Goal: Task Accomplishment & Management: Use online tool/utility

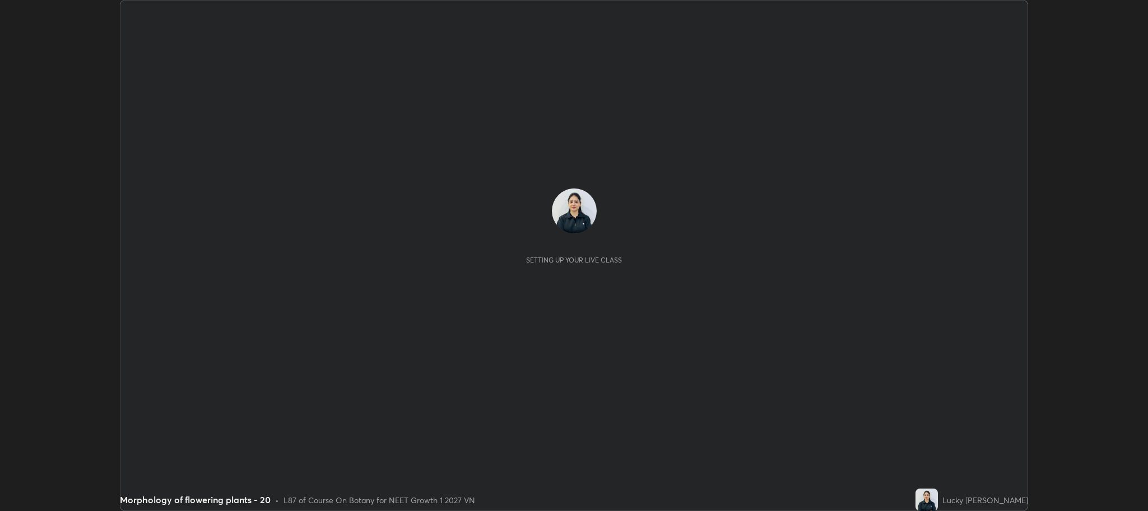
scroll to position [511, 1148]
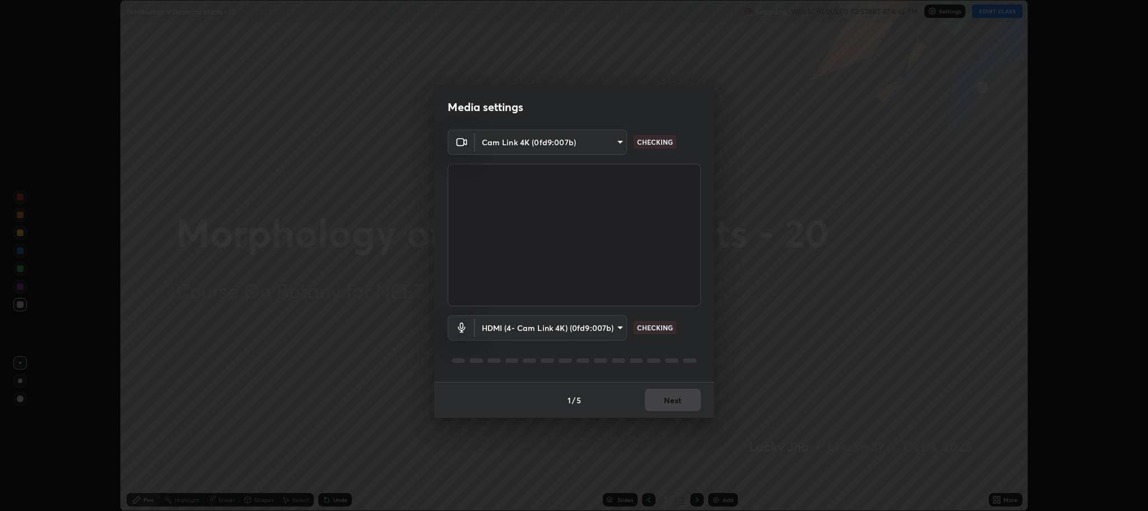
type input "7d5d3c8b8d5eda39410d366f8eb367a364bfae71f89e529543b0394fded3b098"
type input "8507aa3ee51d877dd167cb2830e1b17589139627b401cbc8752b2157a0660436"
click at [673, 406] on button "Next" at bounding box center [673, 399] width 56 height 22
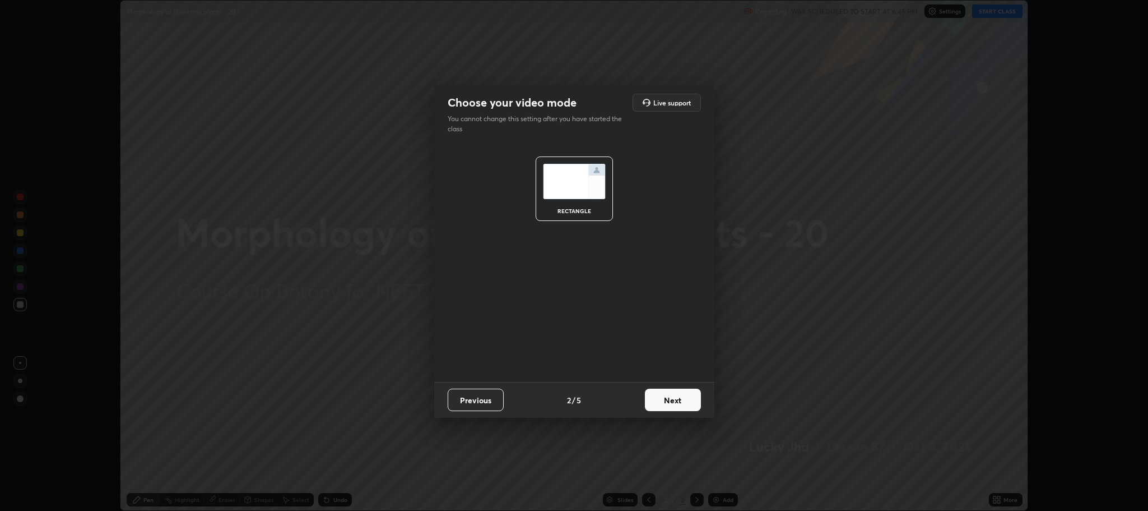
click at [674, 406] on button "Next" at bounding box center [673, 399] width 56 height 22
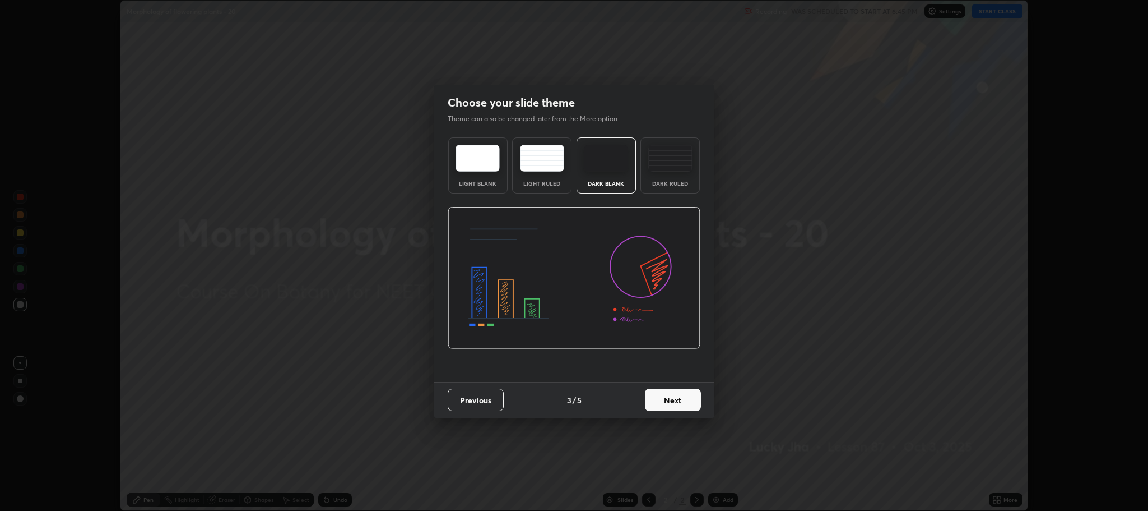
click at [680, 401] on button "Next" at bounding box center [673, 399] width 56 height 22
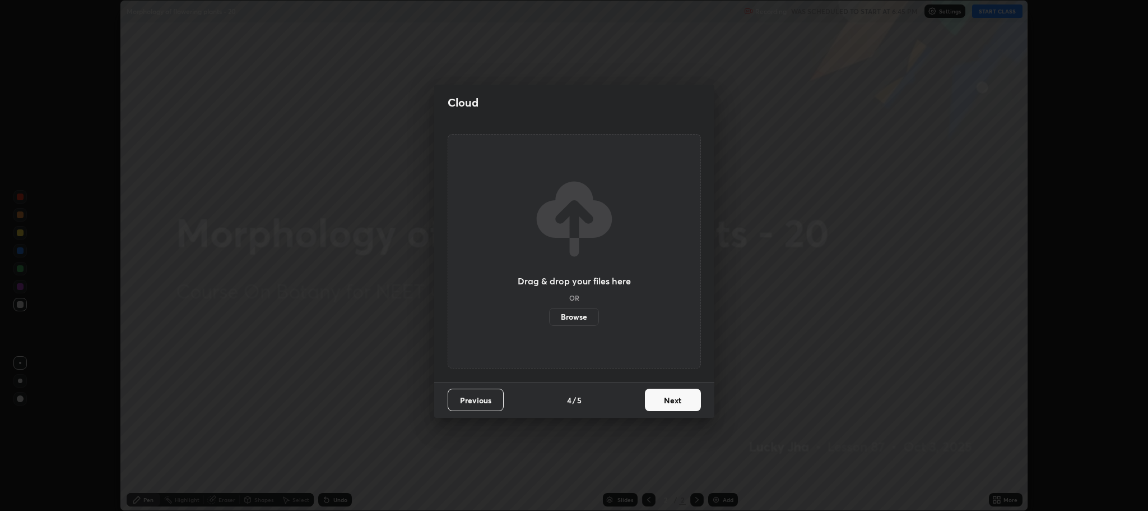
click at [678, 401] on button "Next" at bounding box center [673, 399] width 56 height 22
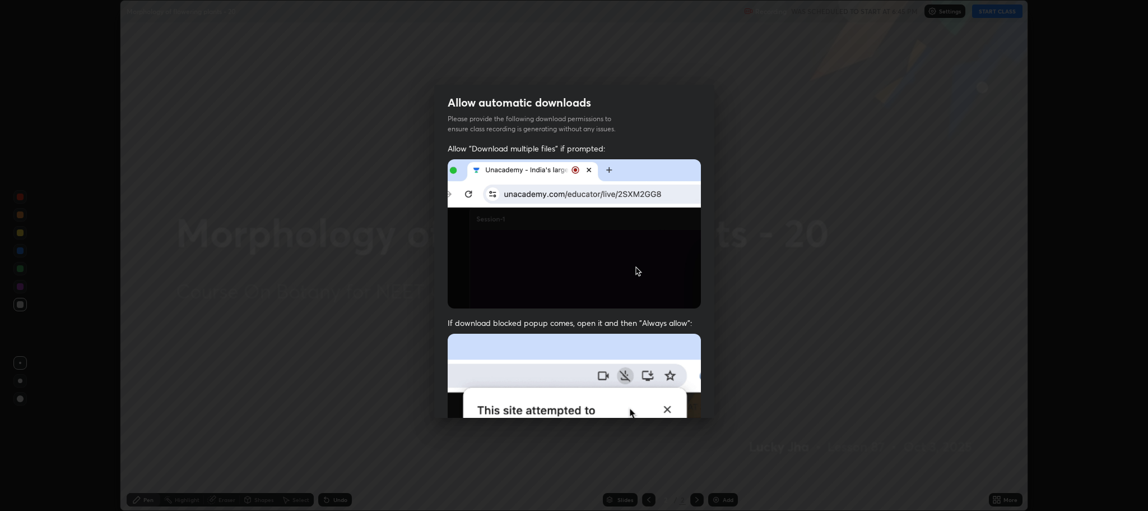
click at [677, 406] on img at bounding box center [574, 455] width 253 height 245
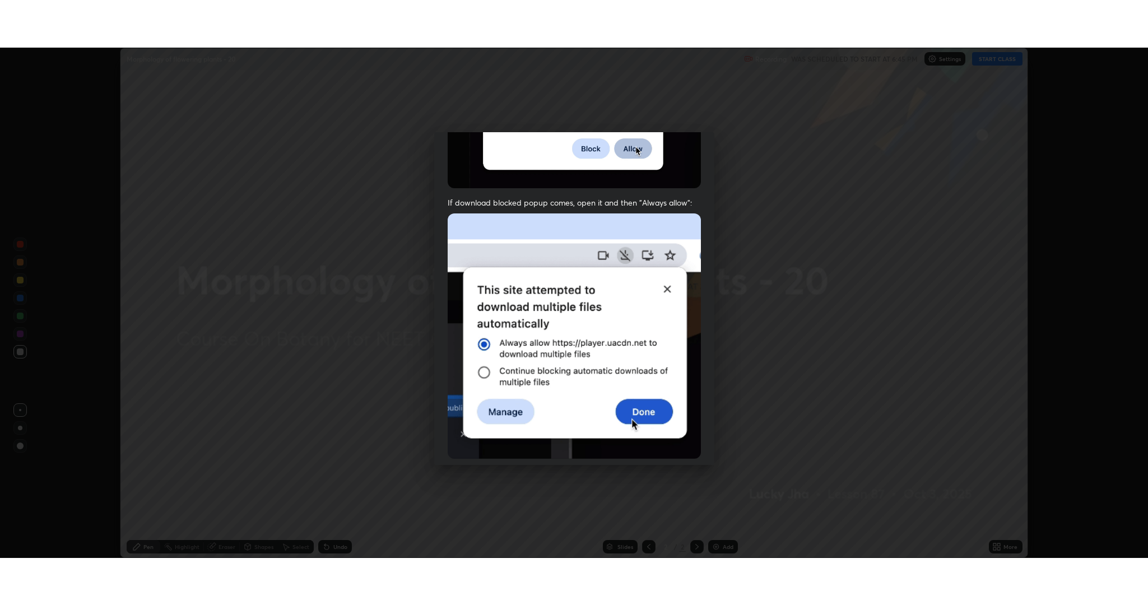
scroll to position [227, 0]
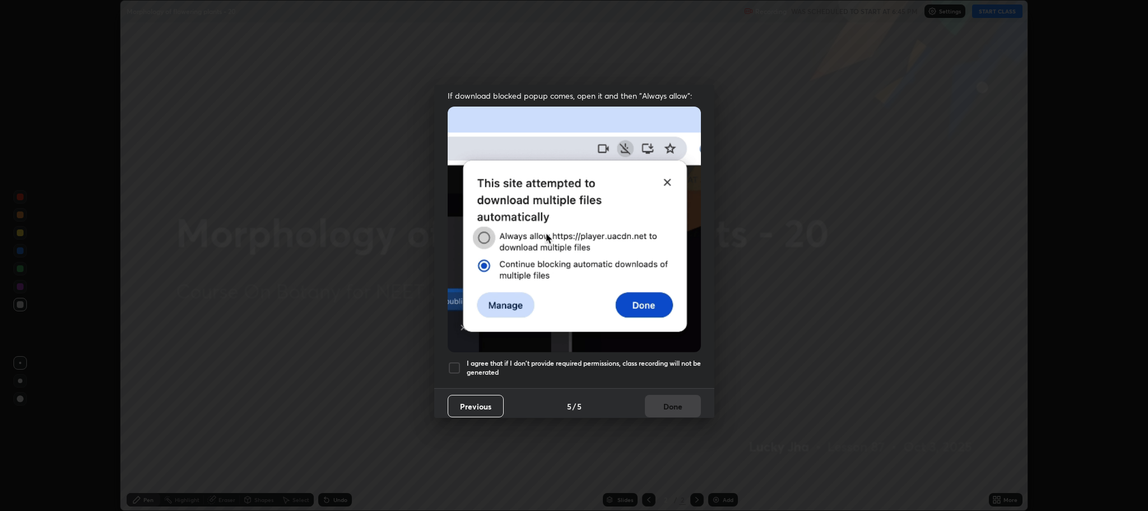
click at [456, 365] on div at bounding box center [454, 367] width 13 height 13
click at [659, 400] on button "Done" at bounding box center [673, 406] width 56 height 22
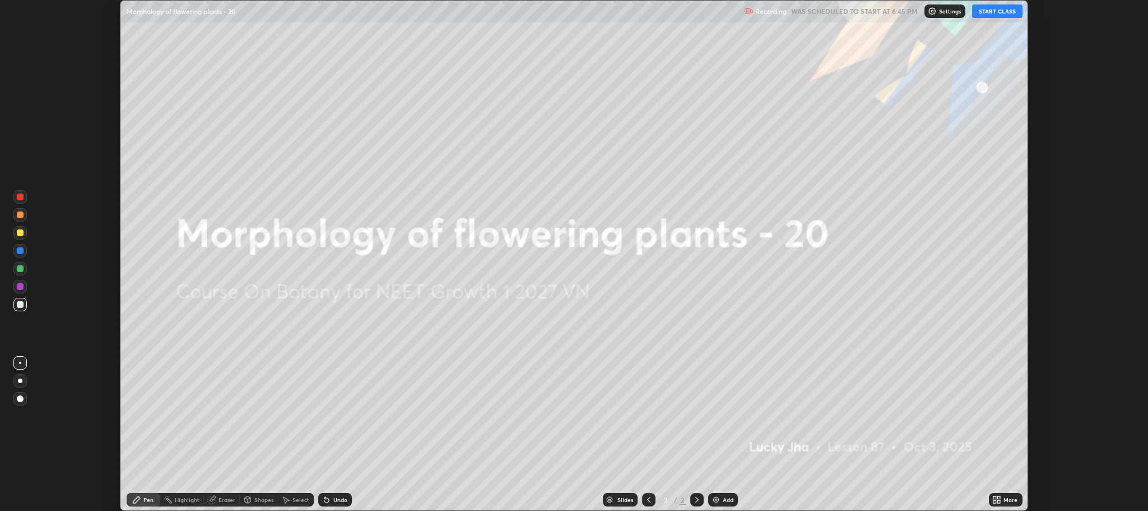
click at [725, 502] on div "Add" at bounding box center [728, 500] width 11 height 6
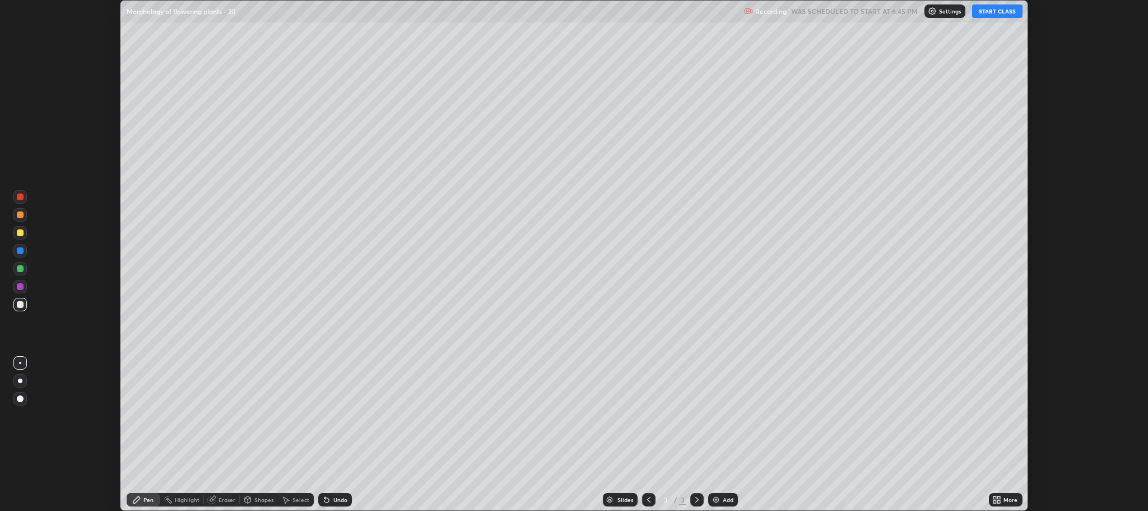
click at [985, 11] on button "START CLASS" at bounding box center [997, 10] width 50 height 13
click at [999, 502] on icon at bounding box center [999, 501] width 3 height 3
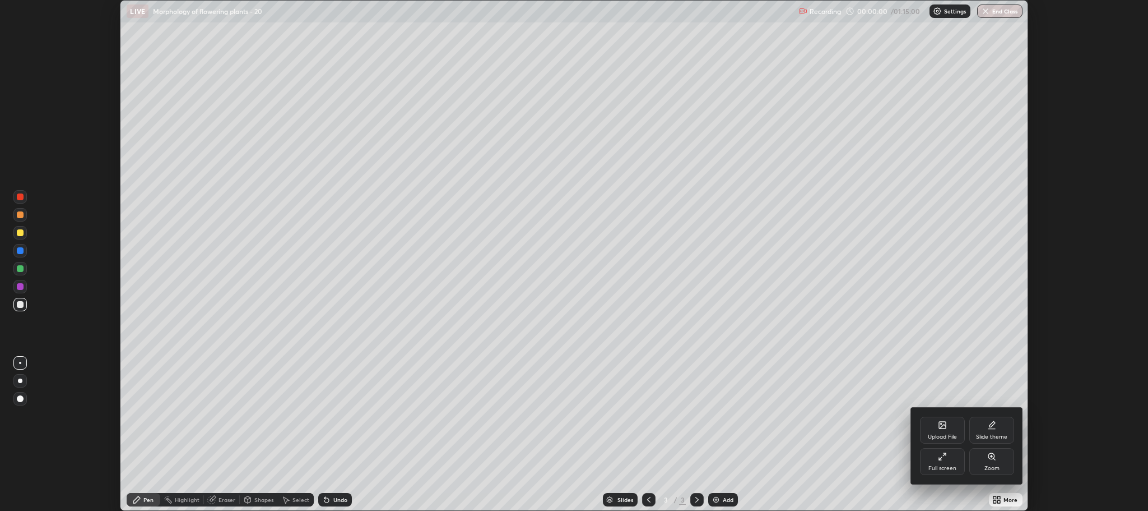
click at [952, 458] on div "Full screen" at bounding box center [942, 461] width 45 height 27
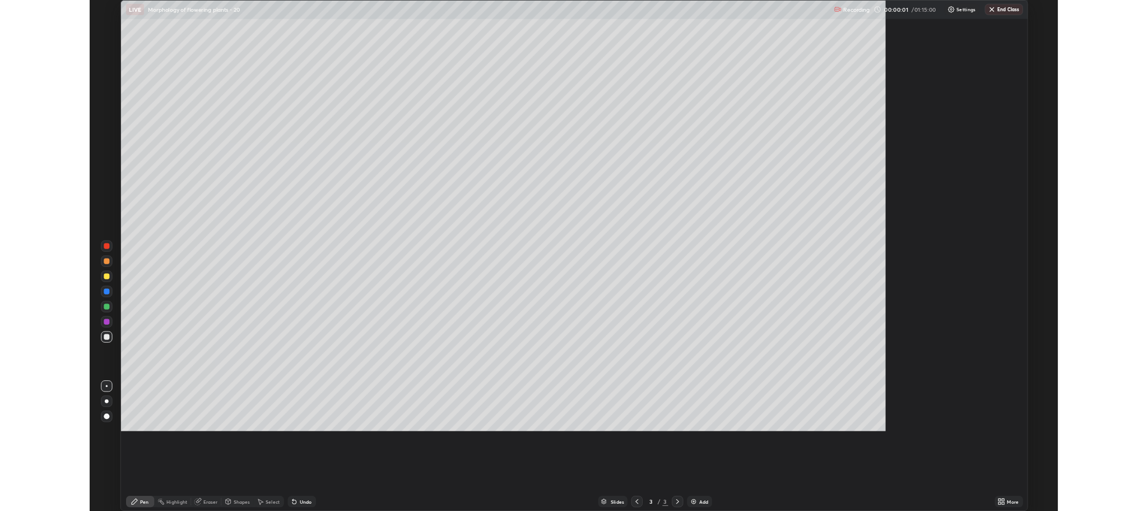
scroll to position [605, 1148]
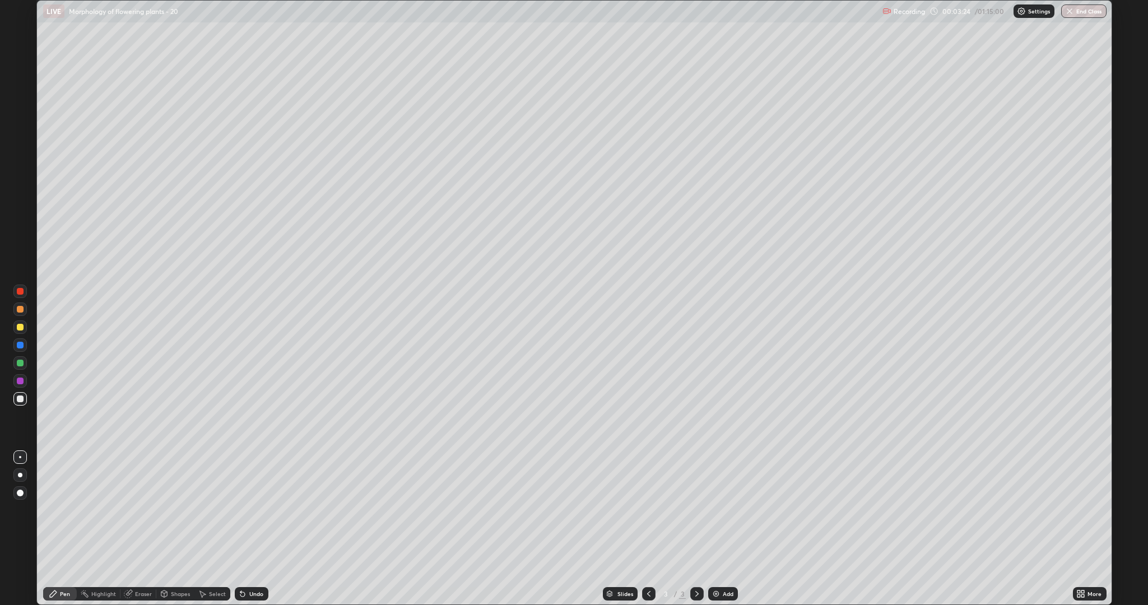
click at [178, 510] on div "Shapes" at bounding box center [180, 594] width 19 height 6
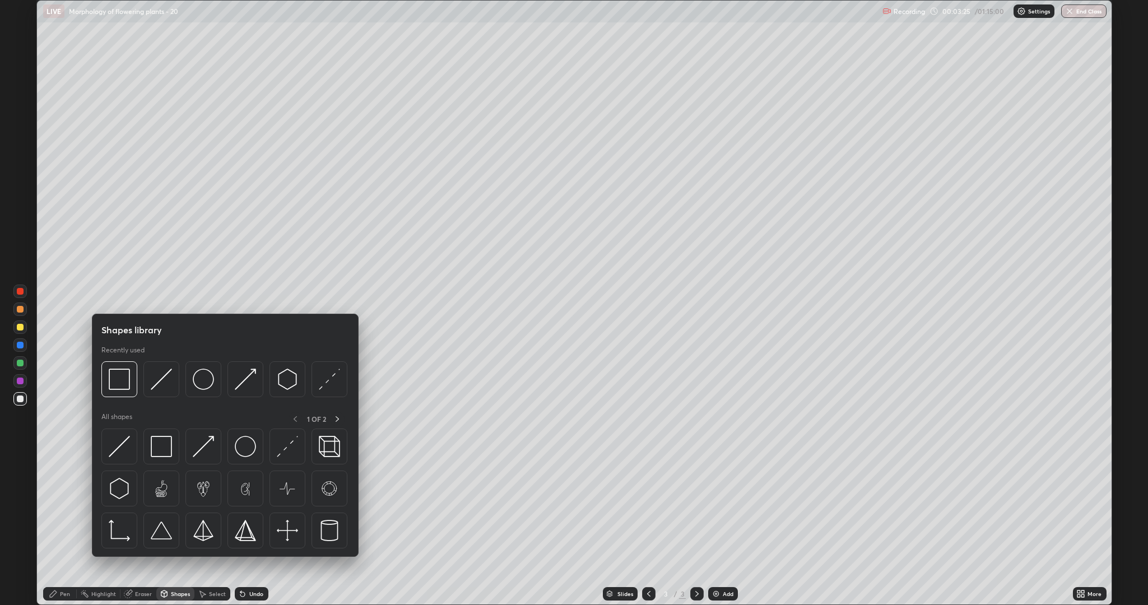
click at [136, 510] on div "Eraser" at bounding box center [138, 593] width 36 height 13
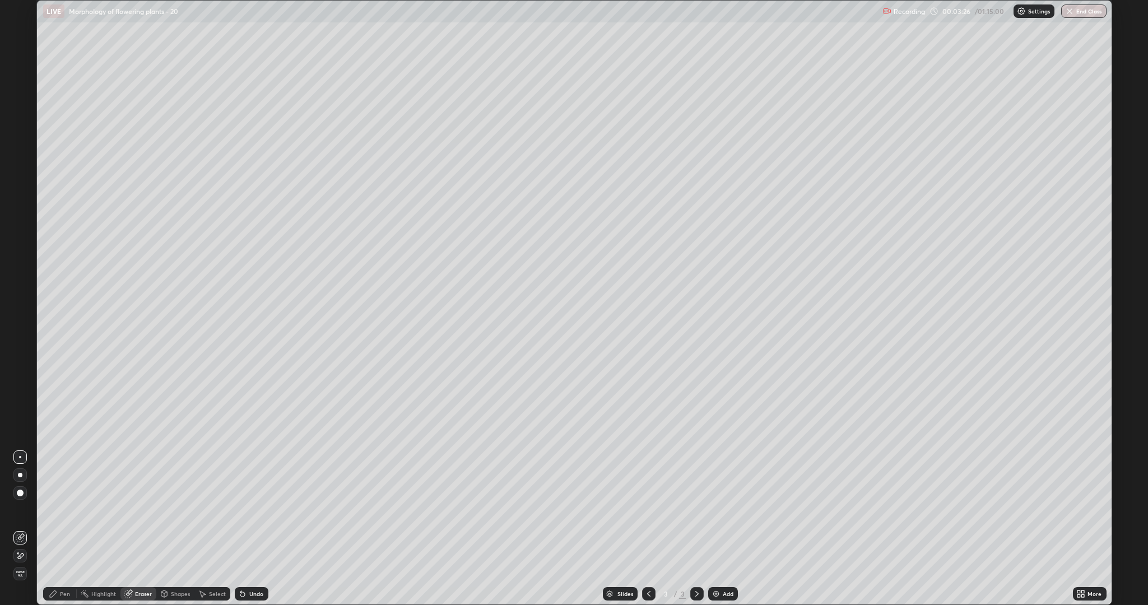
click at [20, 510] on span "Erase all" at bounding box center [20, 574] width 12 height 7
click at [20, 326] on div at bounding box center [20, 327] width 7 height 7
click at [22, 329] on div at bounding box center [20, 327] width 7 height 7
click at [20, 309] on div at bounding box center [20, 309] width 7 height 7
click at [184, 510] on div "Shapes" at bounding box center [180, 594] width 19 height 6
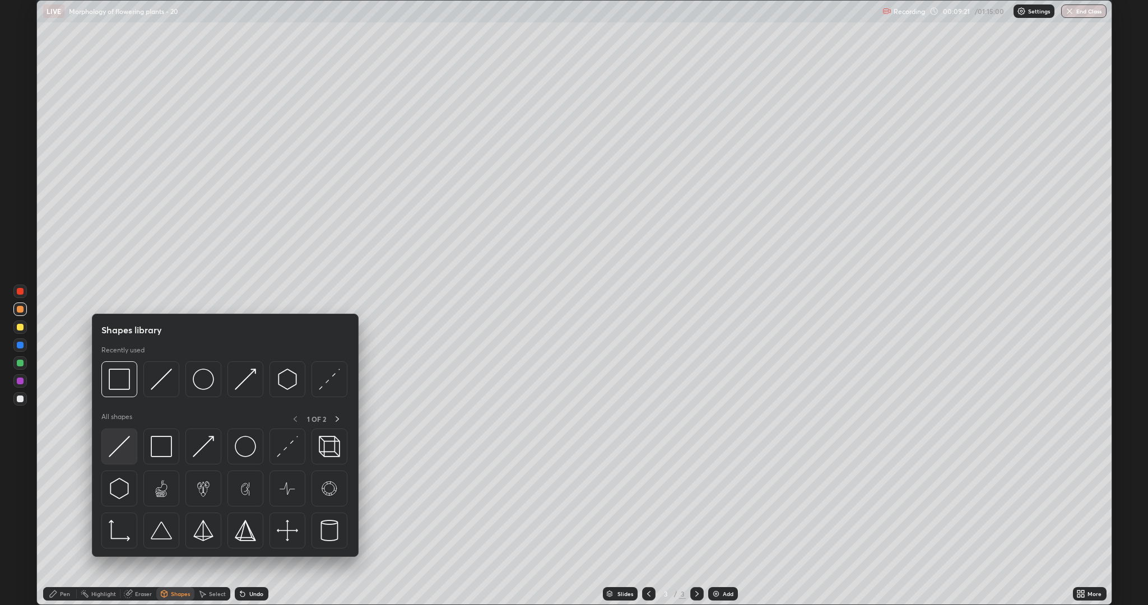
click at [127, 451] on img at bounding box center [119, 446] width 21 height 21
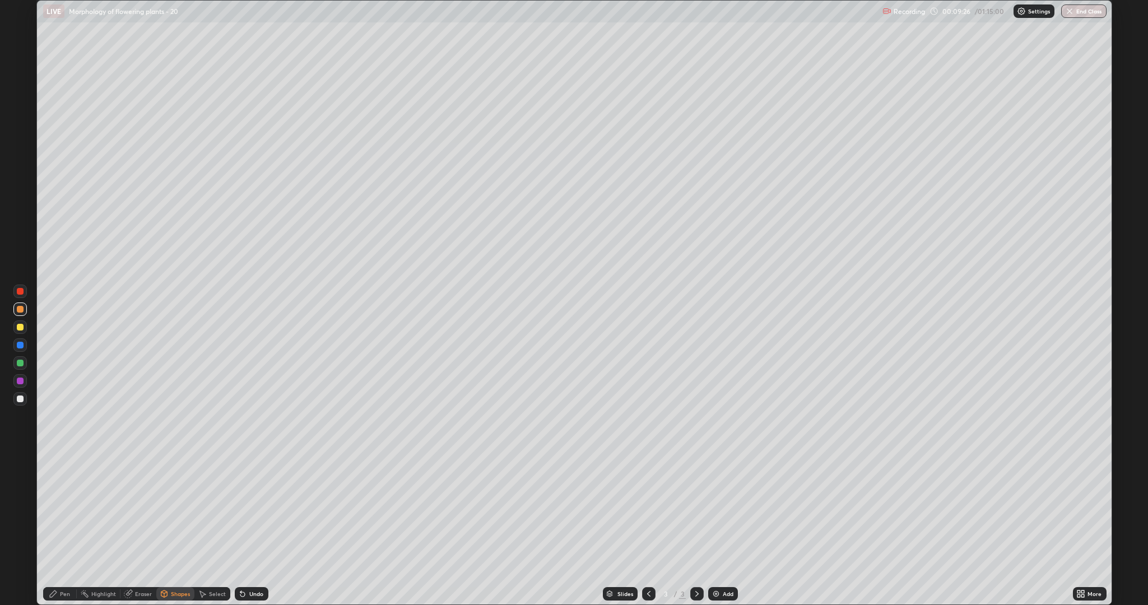
click at [63, 510] on div "Pen" at bounding box center [65, 594] width 10 height 6
click at [16, 399] on div at bounding box center [19, 398] width 13 height 13
click at [247, 510] on div "Undo" at bounding box center [252, 593] width 34 height 13
click at [251, 510] on div "Undo" at bounding box center [256, 594] width 14 height 6
click at [241, 510] on icon at bounding box center [242, 594] width 4 height 4
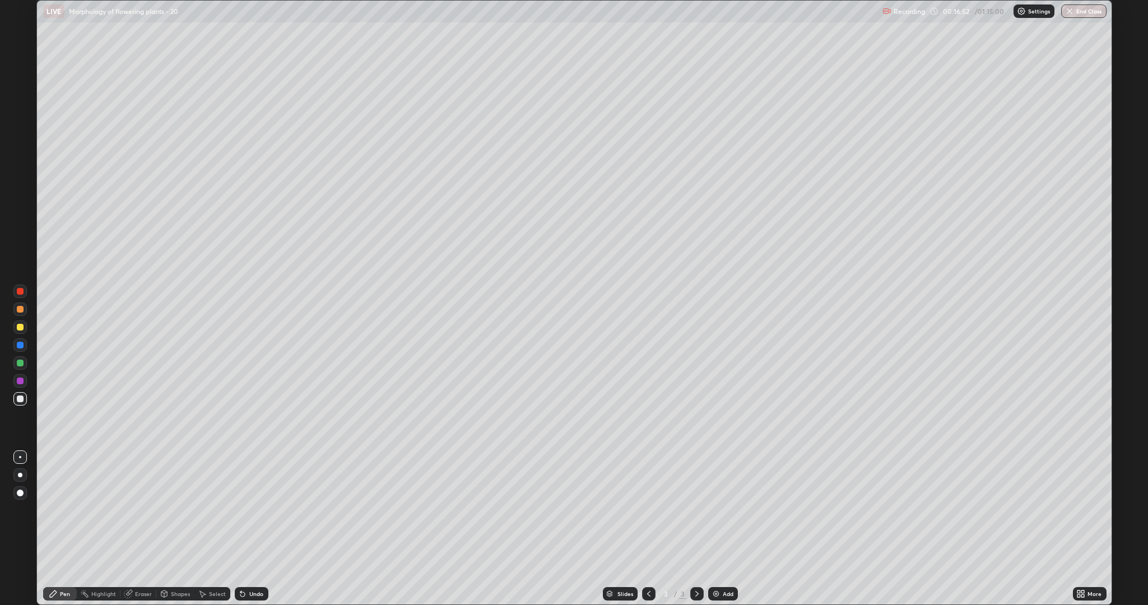
click at [22, 381] on div at bounding box center [20, 381] width 7 height 7
click at [138, 510] on div "Eraser" at bounding box center [143, 594] width 17 height 6
click at [18, 510] on icon at bounding box center [17, 553] width 1 height 1
click at [55, 510] on icon at bounding box center [53, 594] width 9 height 9
click at [18, 397] on div at bounding box center [20, 399] width 7 height 7
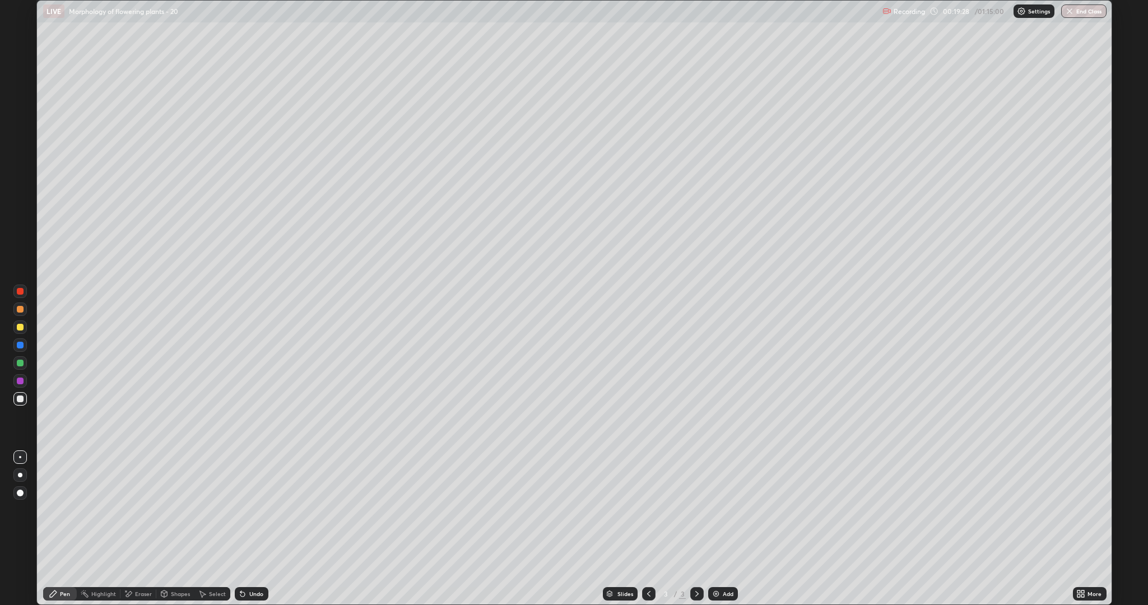
click at [142, 510] on div "Eraser" at bounding box center [143, 594] width 17 height 6
click at [67, 510] on div "Pen" at bounding box center [65, 594] width 10 height 6
click at [249, 510] on div "Undo" at bounding box center [256, 594] width 14 height 6
click at [21, 312] on div at bounding box center [20, 309] width 7 height 7
click at [21, 327] on div at bounding box center [20, 327] width 7 height 7
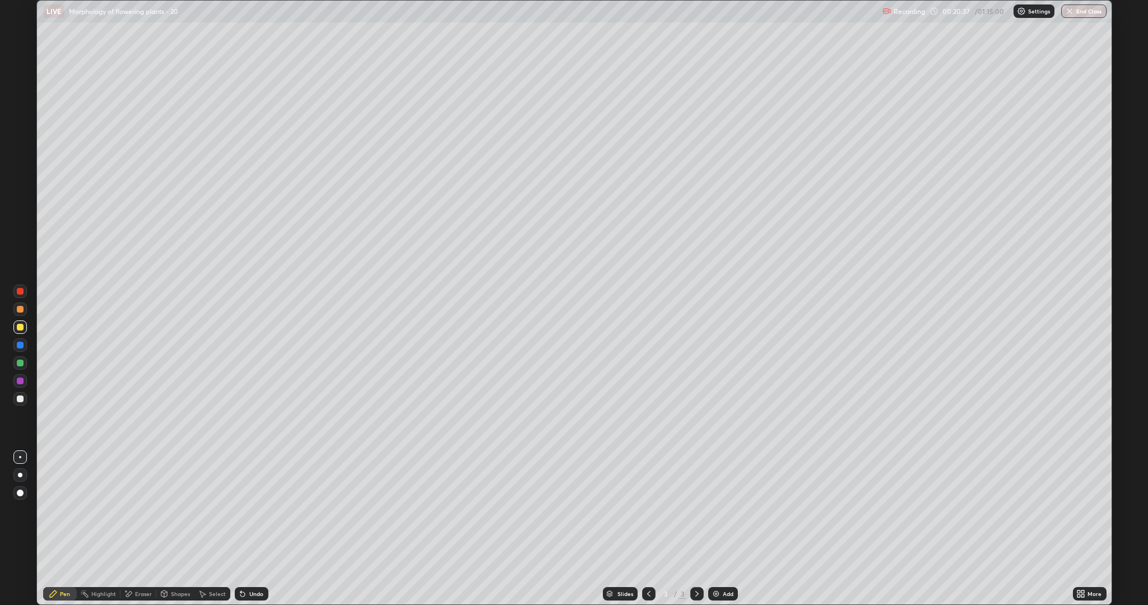
click at [142, 510] on div "Eraser" at bounding box center [143, 594] width 17 height 6
click at [59, 510] on div "Pen" at bounding box center [60, 593] width 34 height 13
click at [20, 364] on div at bounding box center [20, 363] width 7 height 7
click at [18, 404] on div at bounding box center [19, 398] width 13 height 13
click at [248, 510] on div "Undo" at bounding box center [252, 593] width 34 height 13
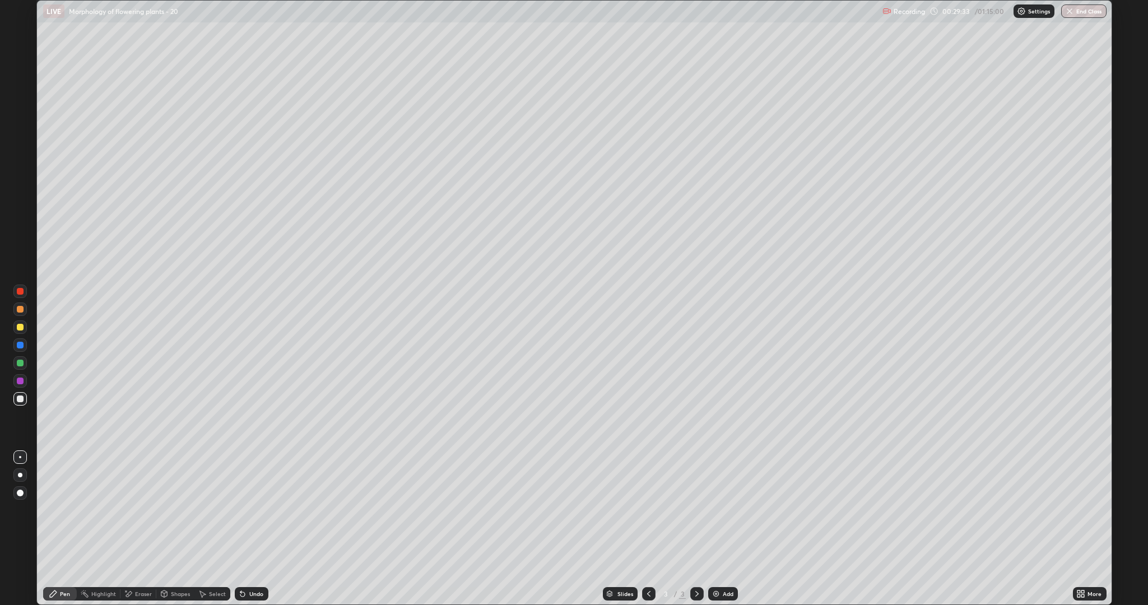
click at [716, 510] on img at bounding box center [716, 594] width 9 height 9
click at [147, 510] on div "Eraser" at bounding box center [143, 594] width 17 height 6
click at [22, 510] on span "Erase all" at bounding box center [20, 574] width 12 height 7
click at [21, 327] on div at bounding box center [20, 327] width 7 height 7
click at [255, 510] on div "Undo" at bounding box center [256, 594] width 14 height 6
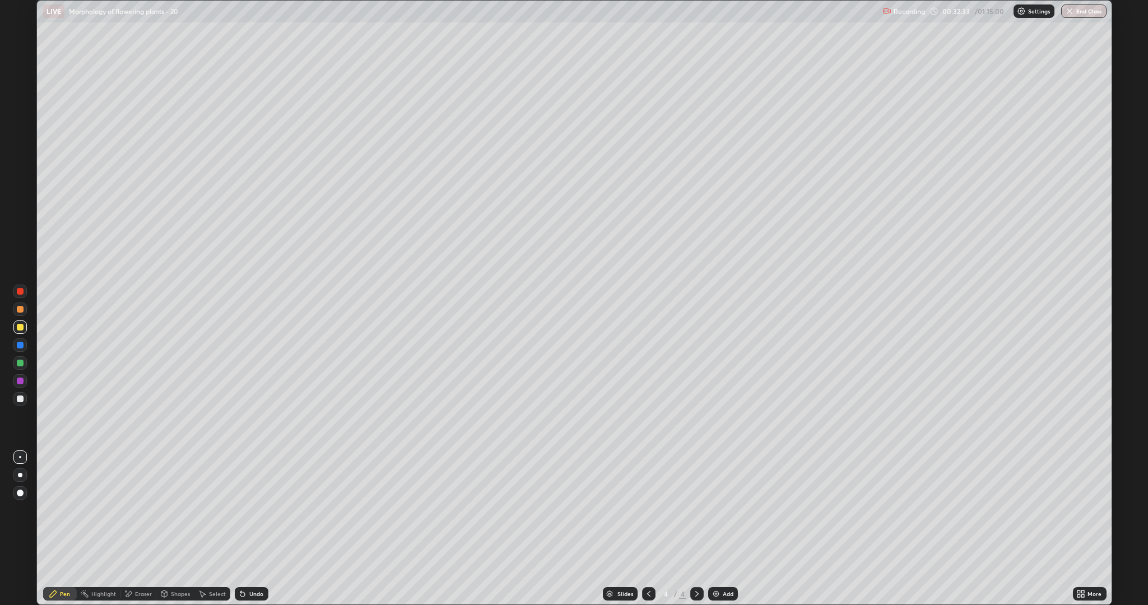
click at [254, 510] on div "Undo" at bounding box center [252, 593] width 34 height 13
click at [255, 510] on div "Undo" at bounding box center [256, 594] width 14 height 6
click at [253, 510] on div "Undo" at bounding box center [256, 594] width 14 height 6
click at [249, 510] on div "Undo" at bounding box center [252, 593] width 34 height 13
click at [180, 510] on div "Shapes" at bounding box center [180, 594] width 19 height 6
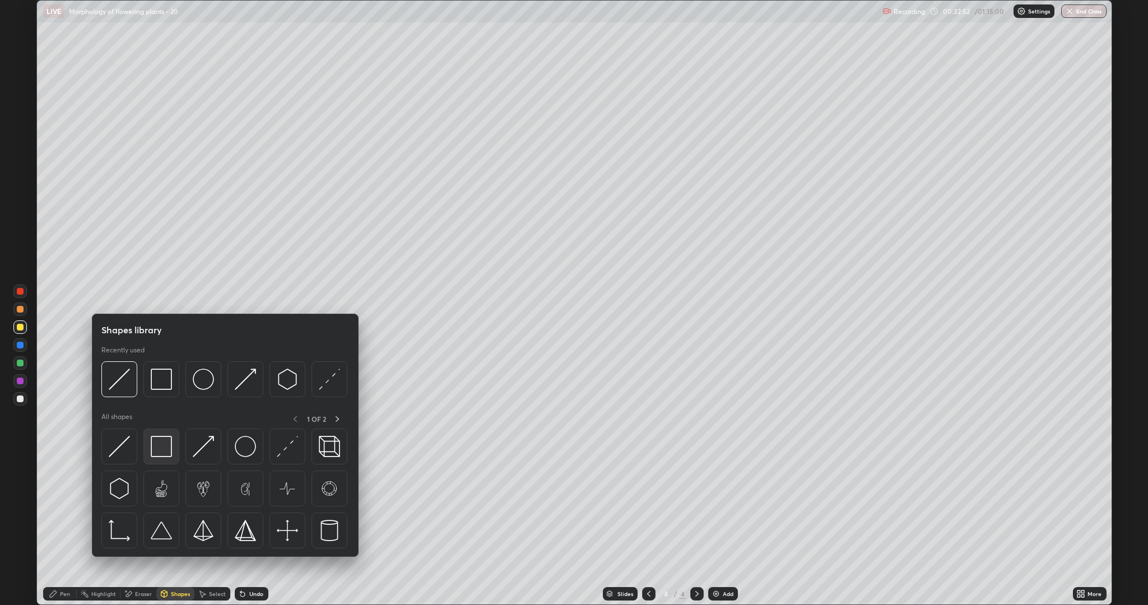
click at [165, 444] on img at bounding box center [161, 446] width 21 height 21
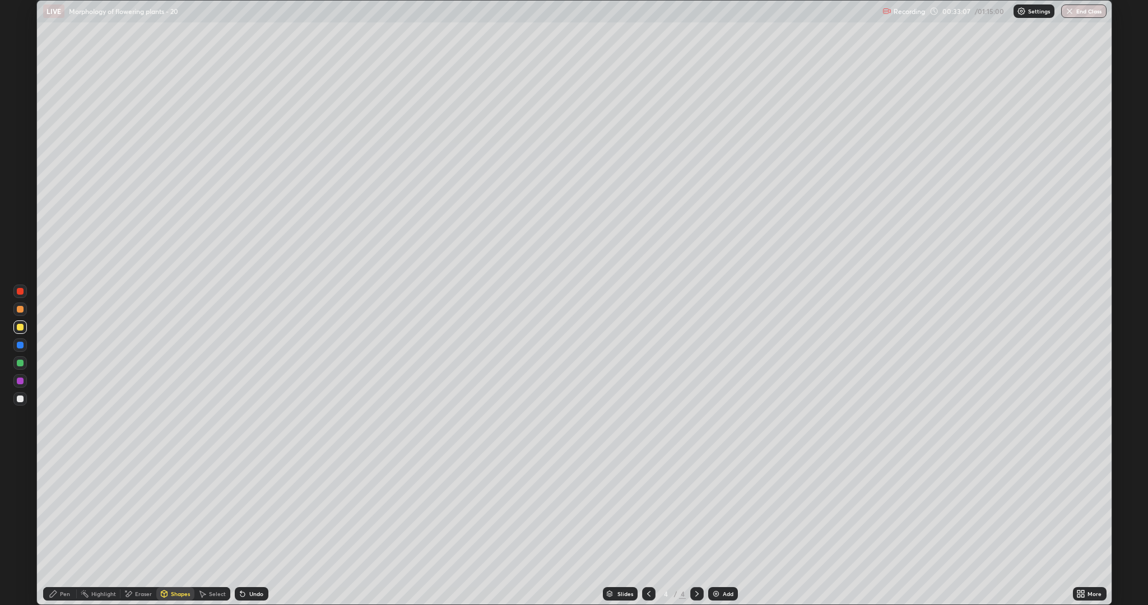
click at [177, 510] on div "Shapes" at bounding box center [180, 594] width 19 height 6
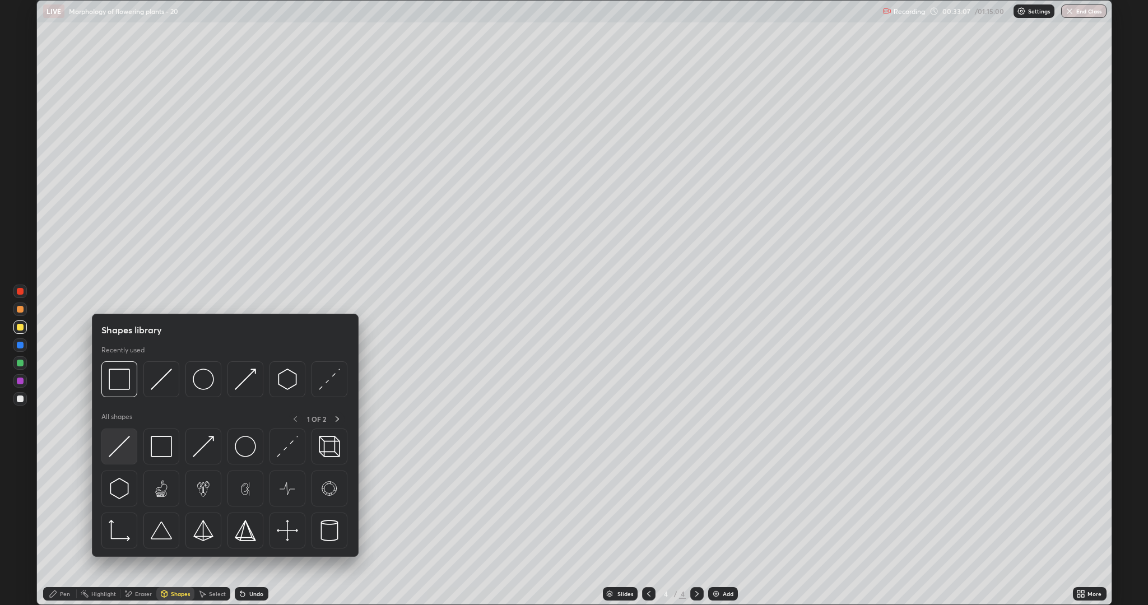
click at [126, 444] on img at bounding box center [119, 446] width 21 height 21
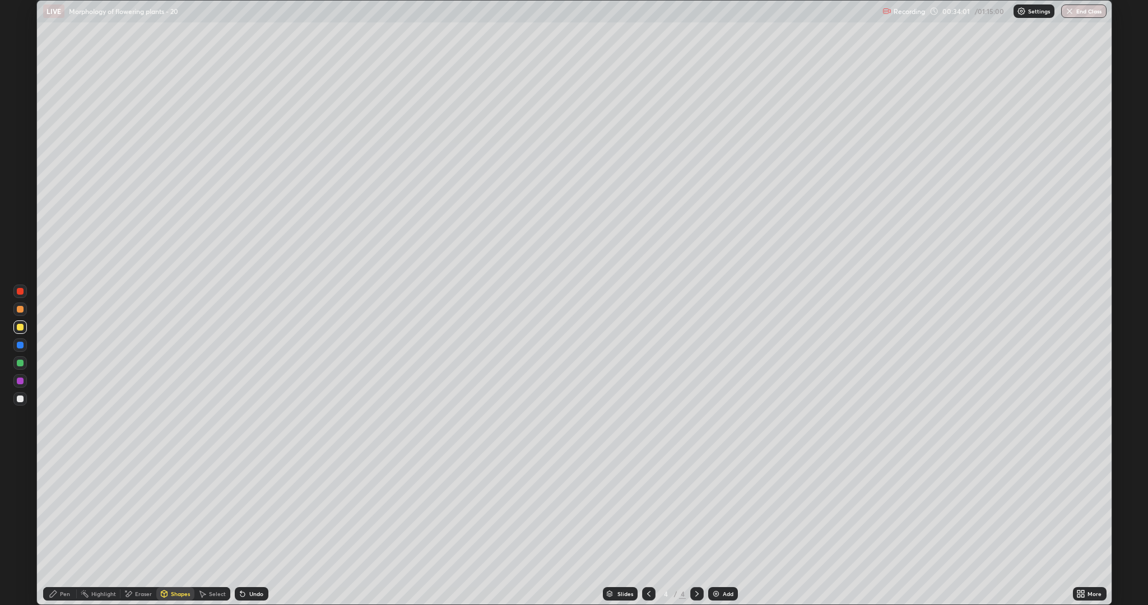
click at [165, 510] on icon at bounding box center [164, 594] width 6 height 7
click at [140, 510] on div "Eraser" at bounding box center [143, 594] width 17 height 6
click at [20, 510] on icon at bounding box center [20, 538] width 9 height 9
click at [62, 510] on div "Pen" at bounding box center [65, 594] width 10 height 6
click at [138, 510] on div "Eraser" at bounding box center [143, 594] width 17 height 6
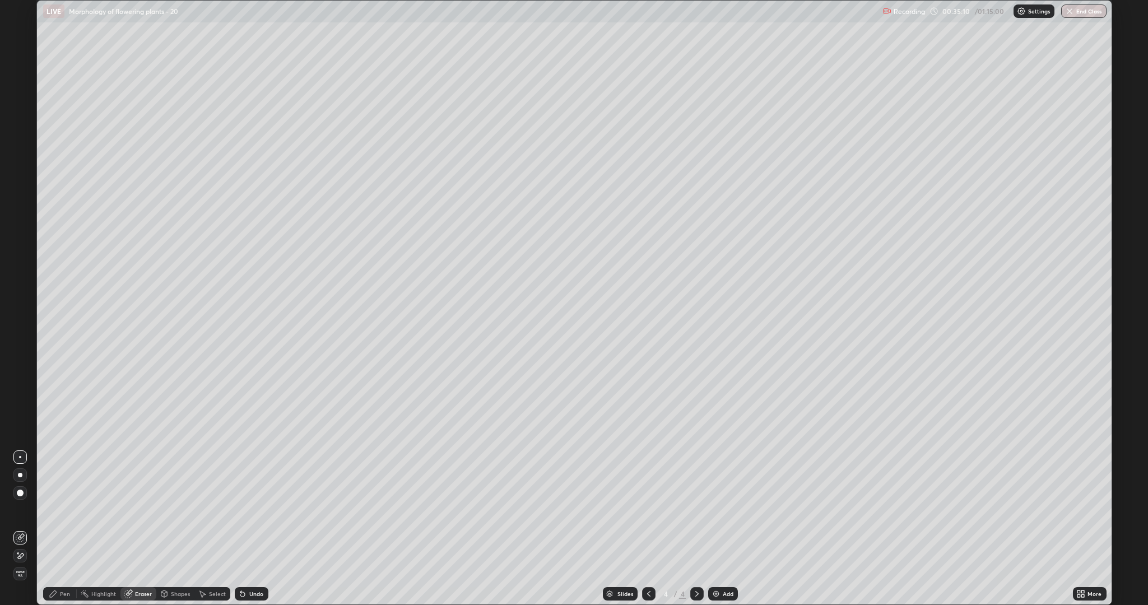
click at [53, 510] on icon at bounding box center [53, 594] width 7 height 7
click at [21, 398] on div at bounding box center [20, 399] width 7 height 7
click at [20, 327] on div at bounding box center [20, 327] width 7 height 7
click at [20, 400] on div at bounding box center [20, 399] width 7 height 7
click at [16, 328] on div at bounding box center [19, 327] width 13 height 13
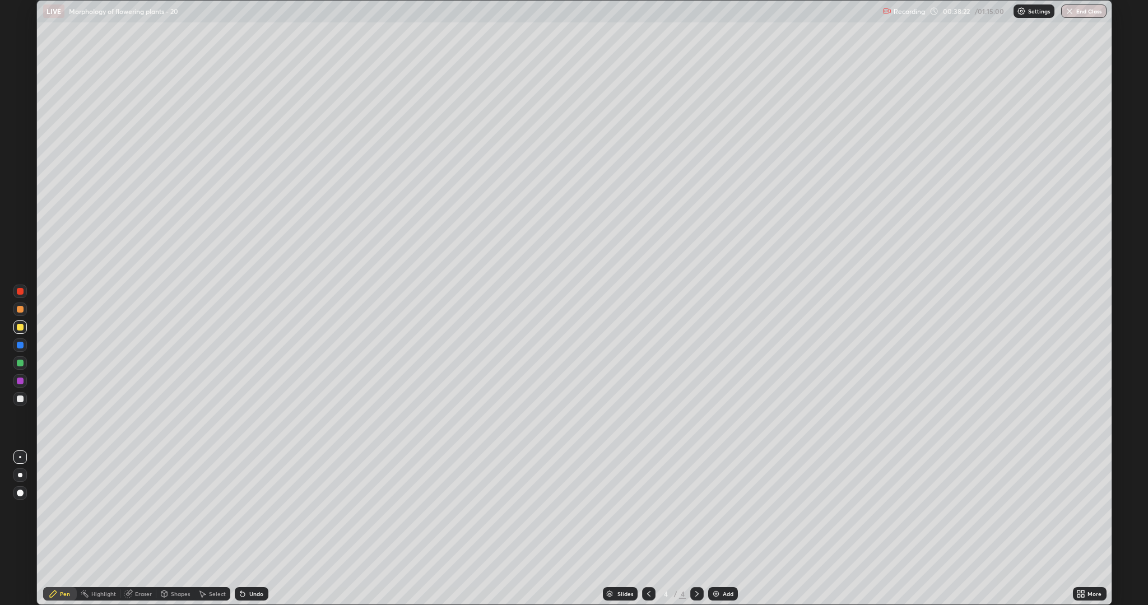
click at [17, 397] on div at bounding box center [20, 399] width 7 height 7
click at [241, 510] on icon at bounding box center [242, 594] width 4 height 4
click at [20, 383] on div at bounding box center [20, 381] width 7 height 7
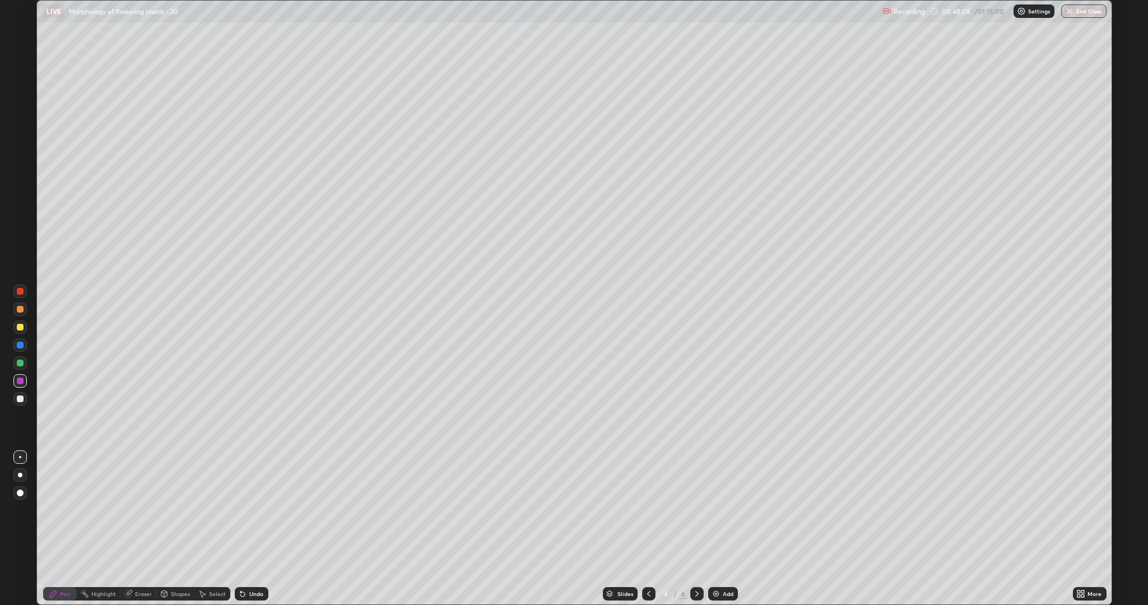
click at [721, 510] on div "Add" at bounding box center [723, 593] width 30 height 13
click at [20, 398] on div at bounding box center [20, 399] width 7 height 7
click at [22, 349] on div at bounding box center [19, 344] width 13 height 13
click at [18, 326] on div at bounding box center [20, 327] width 7 height 7
click at [20, 363] on div at bounding box center [20, 363] width 7 height 7
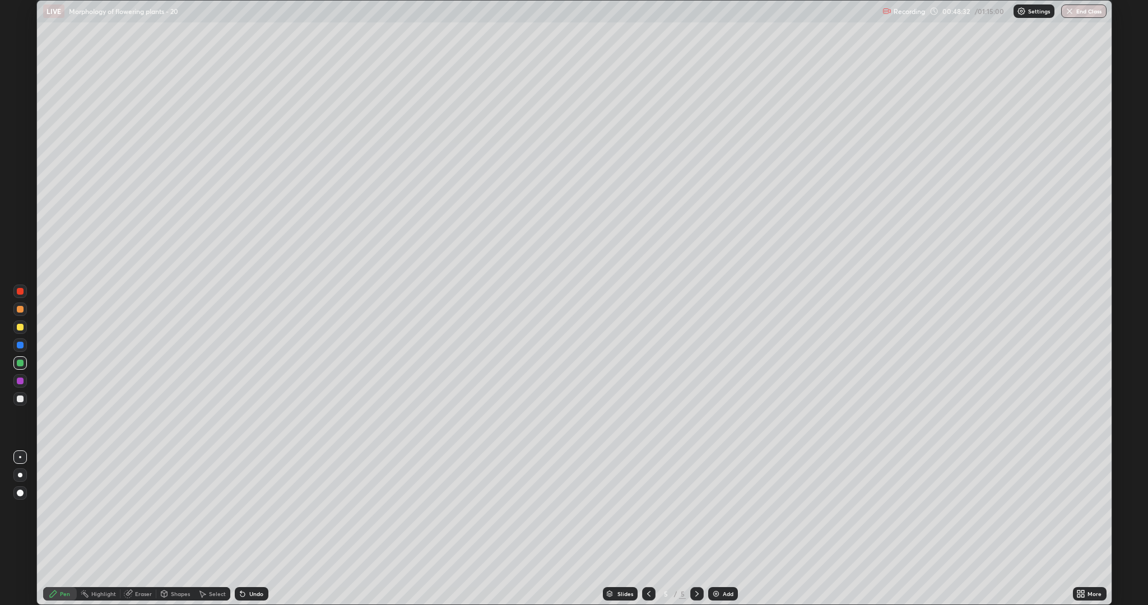
click at [18, 396] on div at bounding box center [20, 399] width 7 height 7
click at [238, 510] on icon at bounding box center [242, 594] width 9 height 9
click at [244, 510] on div "Undo" at bounding box center [252, 593] width 34 height 13
click at [253, 510] on div "Undo" at bounding box center [252, 593] width 34 height 13
click at [22, 366] on div at bounding box center [20, 363] width 7 height 7
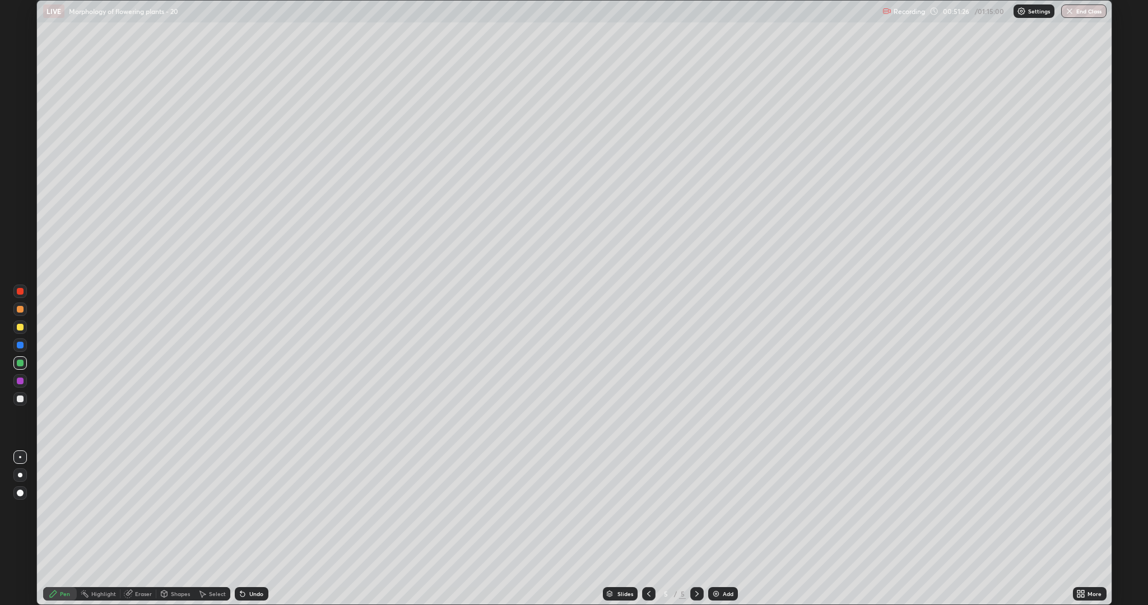
click at [18, 363] on div at bounding box center [20, 363] width 7 height 7
click at [22, 402] on div at bounding box center [20, 399] width 7 height 7
click at [252, 510] on div "Undo" at bounding box center [256, 594] width 14 height 6
click at [242, 510] on icon at bounding box center [242, 594] width 4 height 4
click at [247, 510] on div "Undo" at bounding box center [252, 593] width 34 height 13
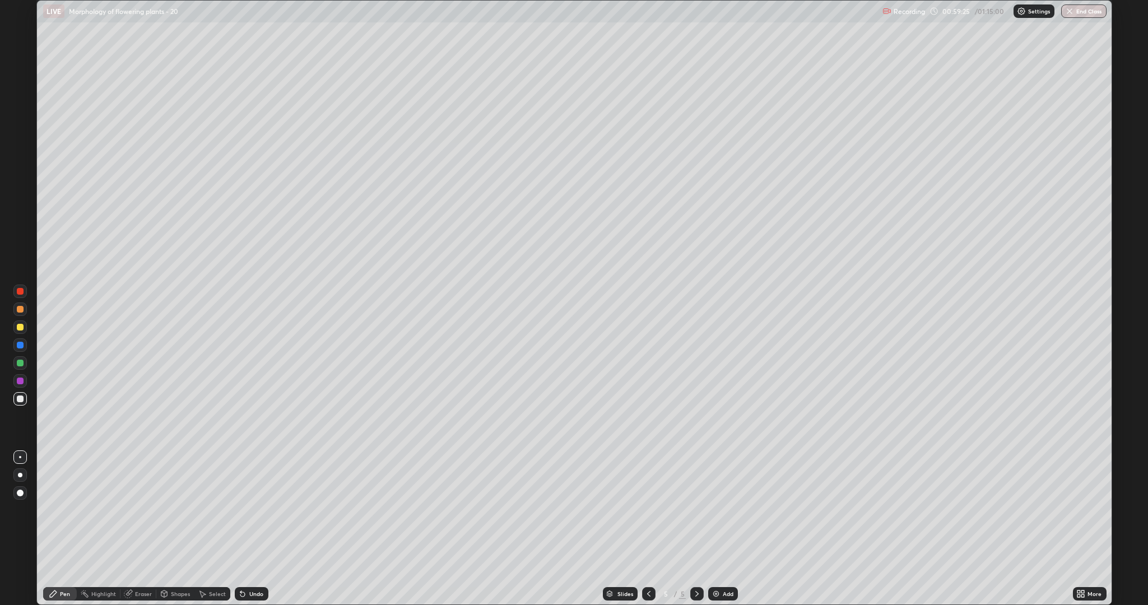
click at [21, 312] on div at bounding box center [20, 309] width 7 height 7
click at [1076, 510] on div "More" at bounding box center [1090, 593] width 34 height 13
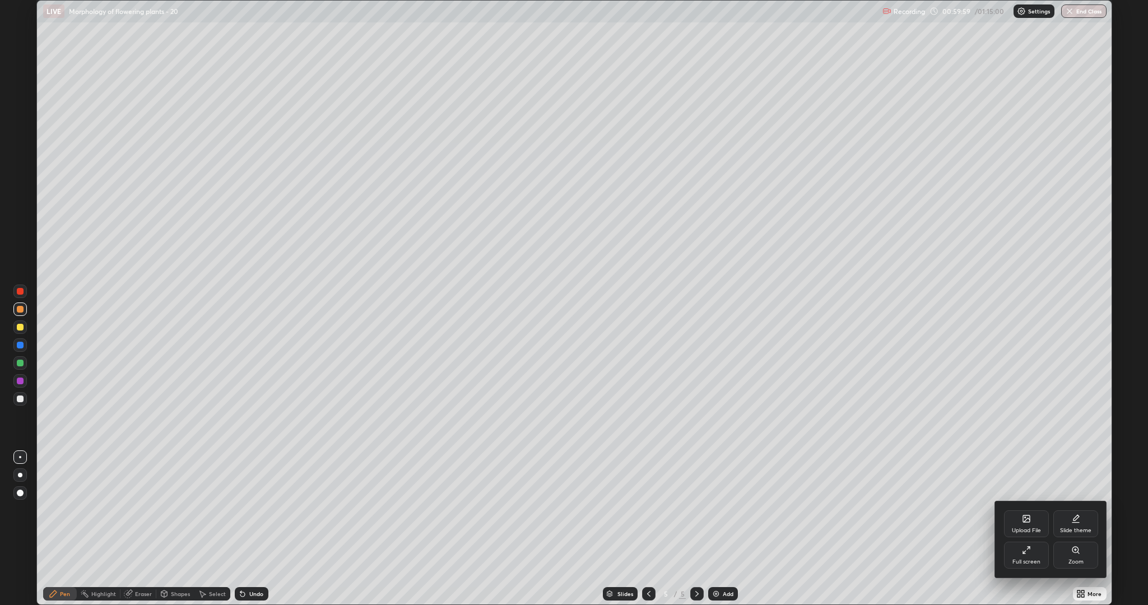
click at [1027, 510] on div "Full screen" at bounding box center [1026, 555] width 45 height 27
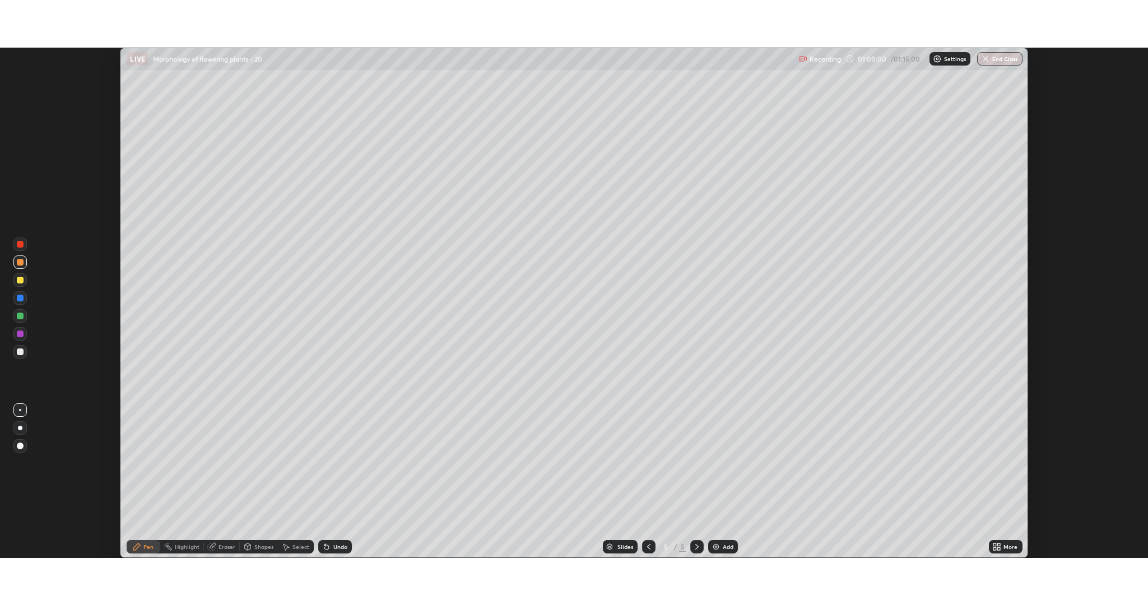
scroll to position [55532, 54895]
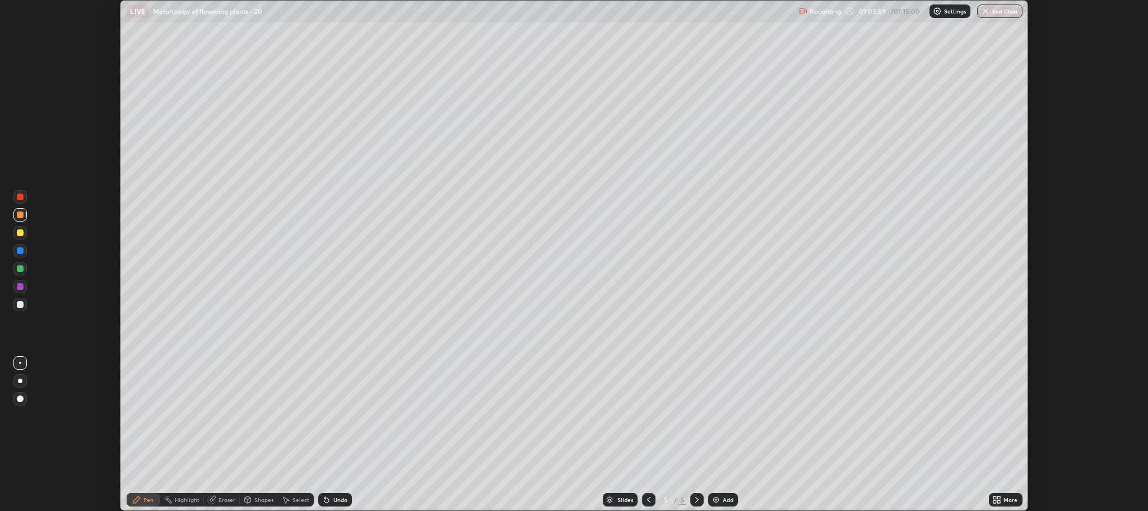
click at [1004, 501] on div "More" at bounding box center [1006, 499] width 34 height 13
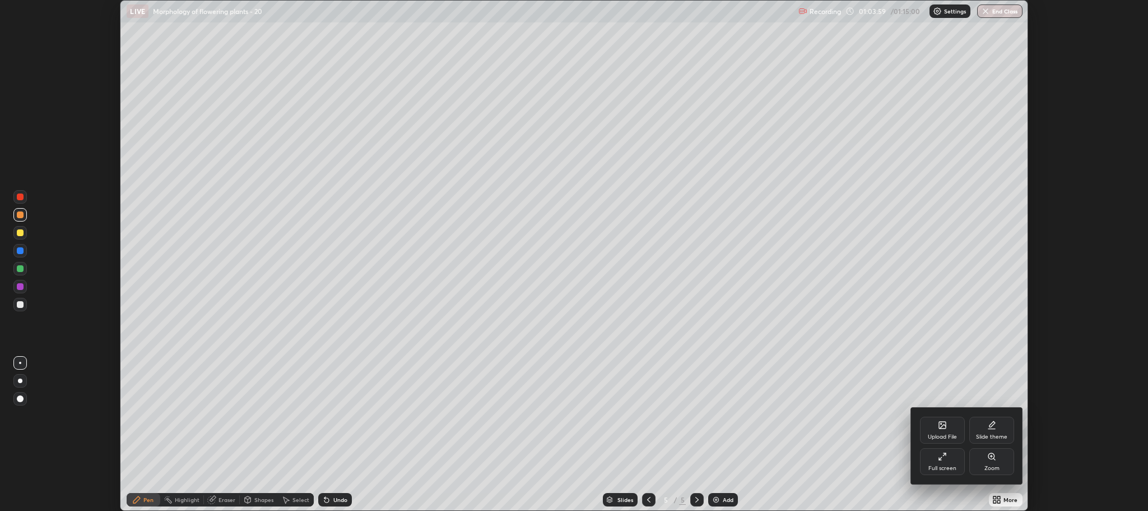
click at [939, 458] on icon at bounding box center [940, 458] width 2 height 2
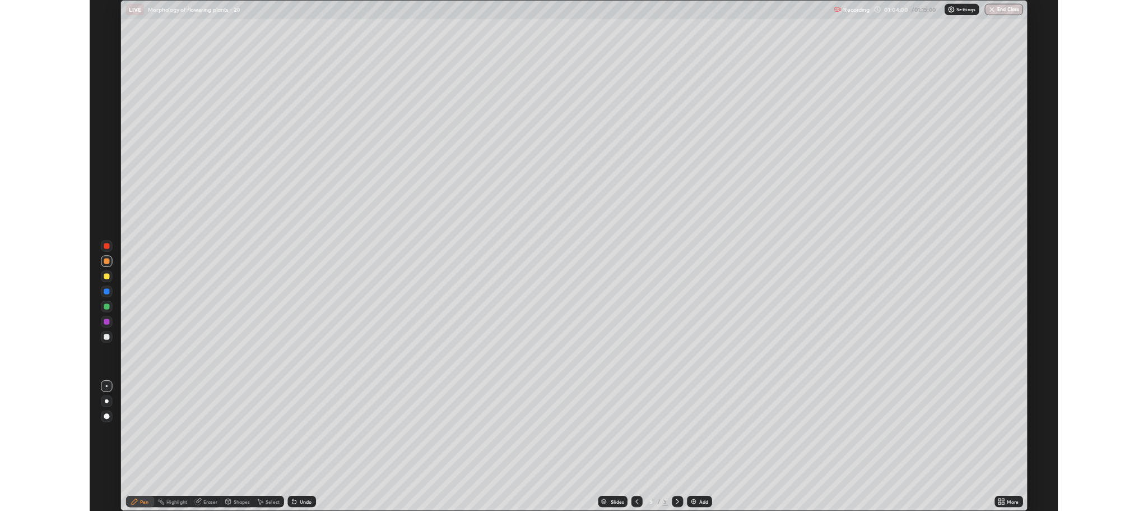
scroll to position [605, 1148]
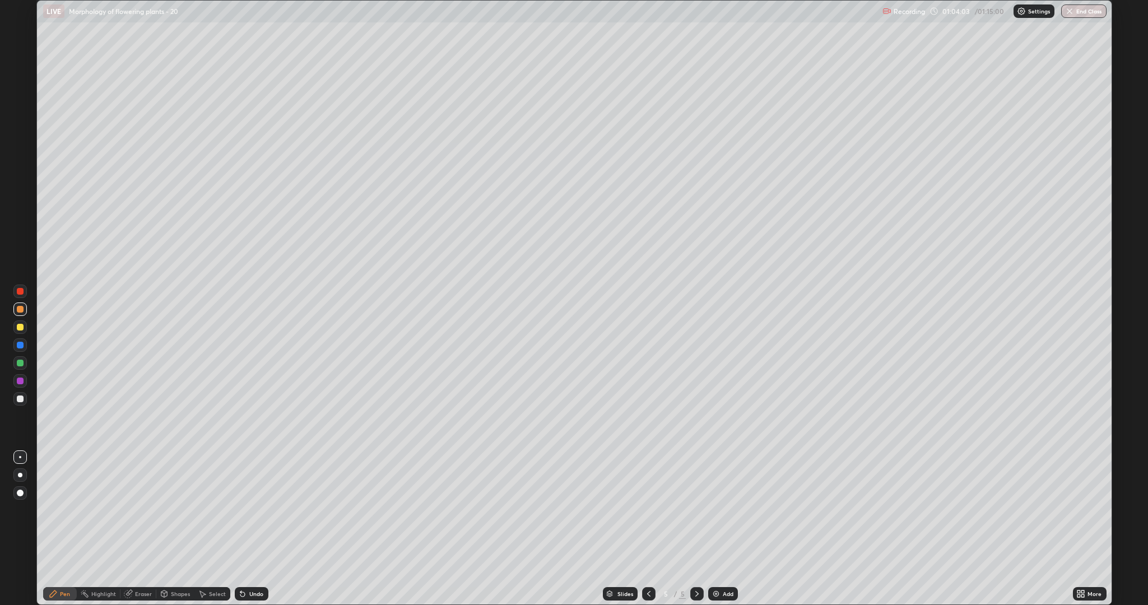
click at [20, 398] on div at bounding box center [20, 399] width 7 height 7
click at [21, 326] on div at bounding box center [20, 327] width 7 height 7
click at [142, 510] on div "Eraser" at bounding box center [143, 594] width 17 height 6
click at [24, 510] on icon at bounding box center [20, 556] width 9 height 10
click at [59, 510] on div "Pen" at bounding box center [60, 593] width 34 height 13
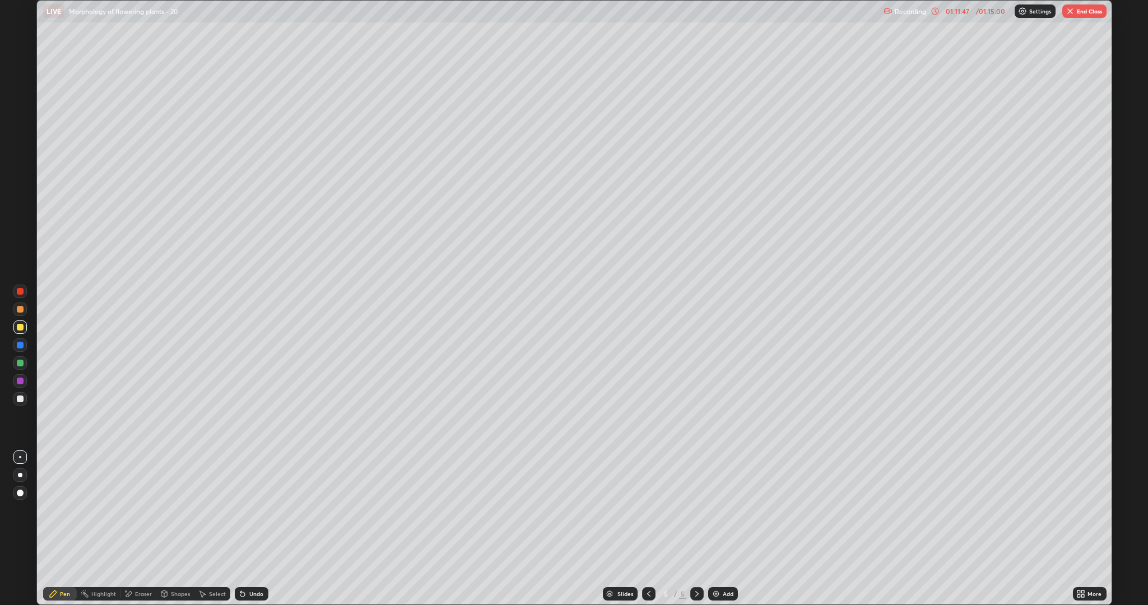
click at [18, 400] on div at bounding box center [20, 399] width 7 height 7
click at [20, 363] on div at bounding box center [20, 363] width 7 height 7
click at [253, 510] on div "Undo" at bounding box center [256, 594] width 14 height 6
click at [254, 510] on div "Undo" at bounding box center [256, 594] width 14 height 6
click at [253, 510] on div "Undo" at bounding box center [256, 594] width 14 height 6
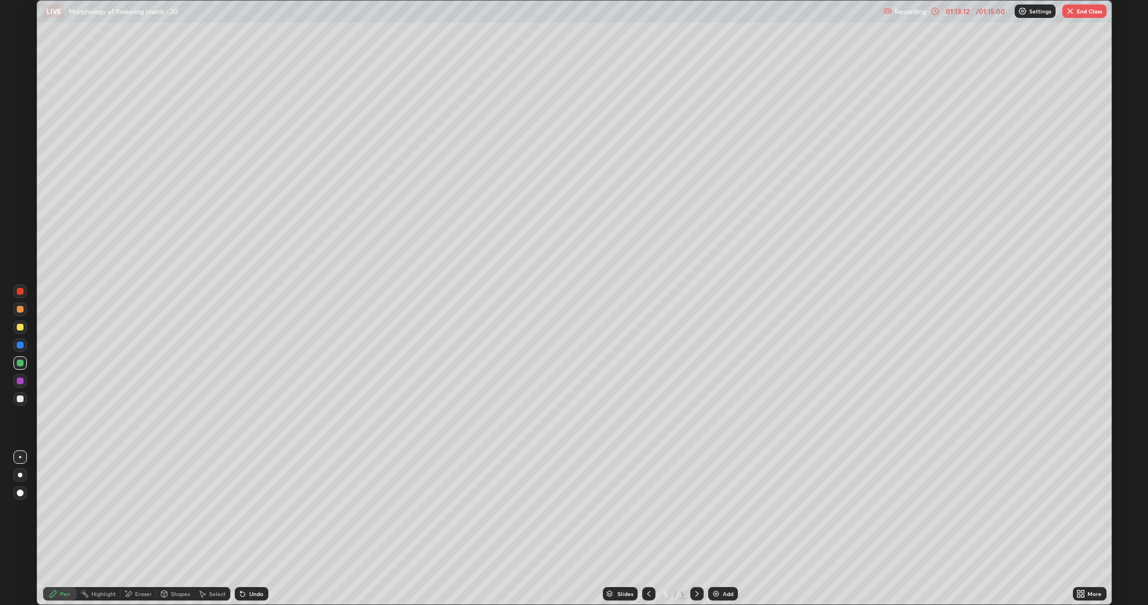
click at [1083, 12] on button "End Class" at bounding box center [1085, 10] width 44 height 13
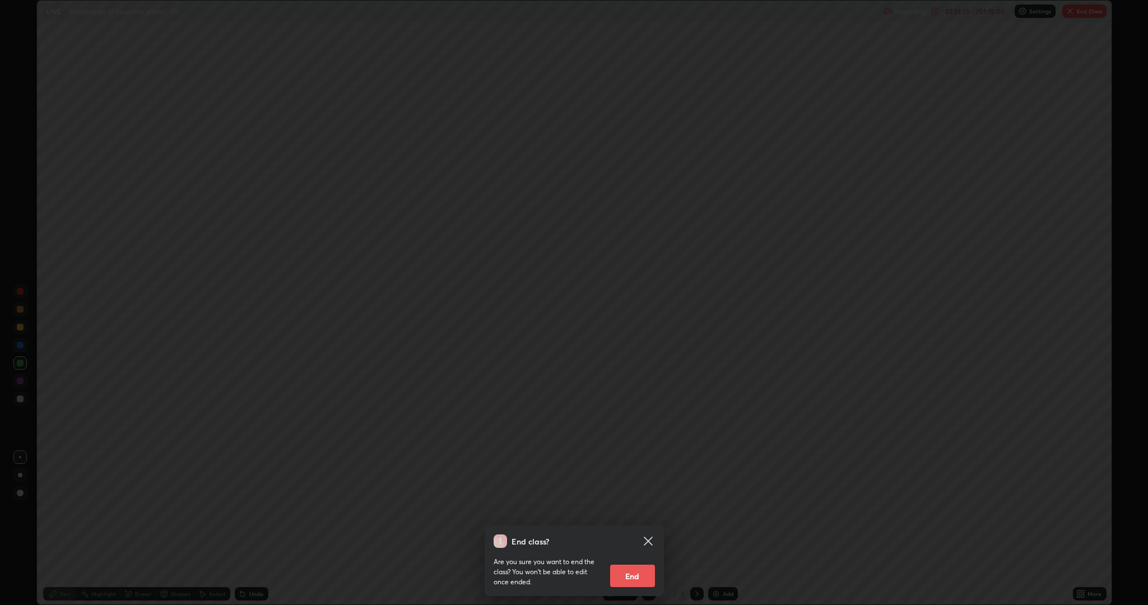
click at [625, 510] on button "End" at bounding box center [632, 576] width 45 height 22
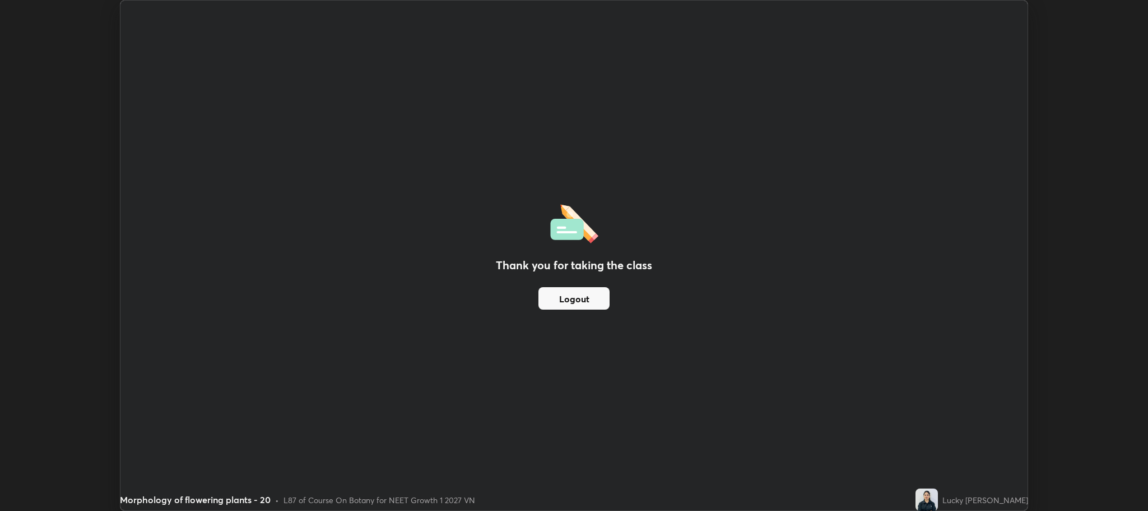
scroll to position [55532, 54895]
